Goal: Task Accomplishment & Management: Manage account settings

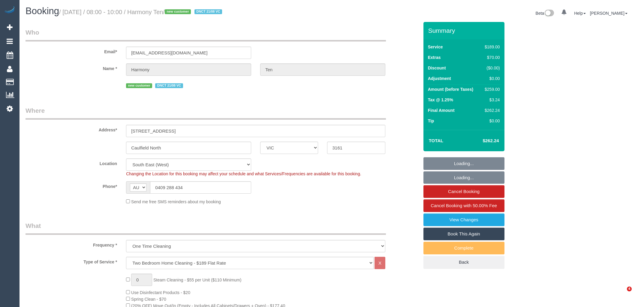
select select "VIC"
select select "number:29"
select select "number:14"
select select "number:19"
select select "number:23"
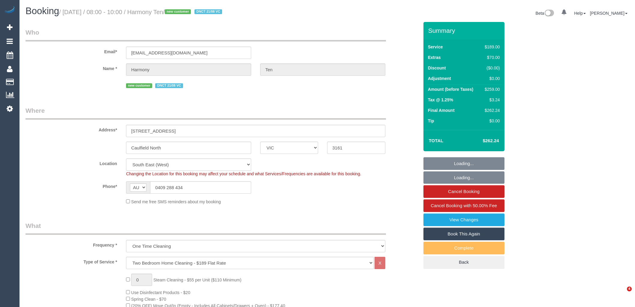
select select "number:33"
select select "number:26"
select select "spot1"
